Goal: Task Accomplishment & Management: Complete application form

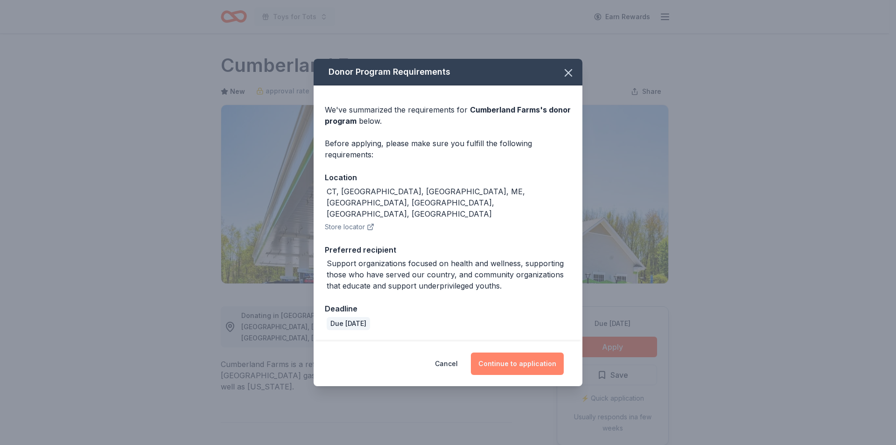
click at [521, 352] on button "Continue to application" at bounding box center [517, 363] width 93 height 22
